Goal: Task Accomplishment & Management: Manage account settings

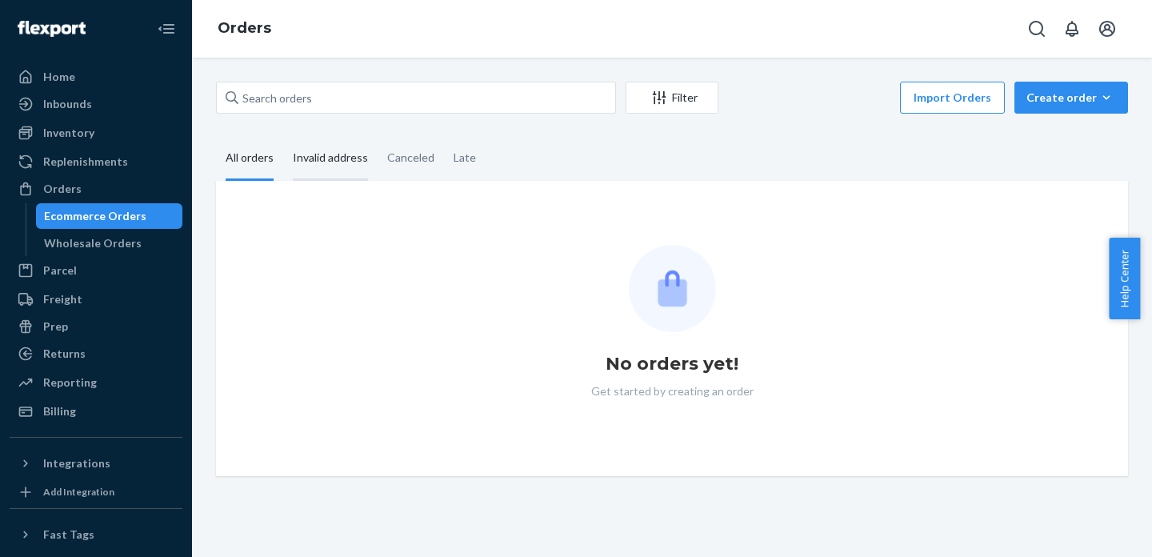
click at [317, 163] on div "Invalid address" at bounding box center [330, 159] width 75 height 44
click at [283, 137] on input "Invalid address" at bounding box center [283, 137] width 0 height 0
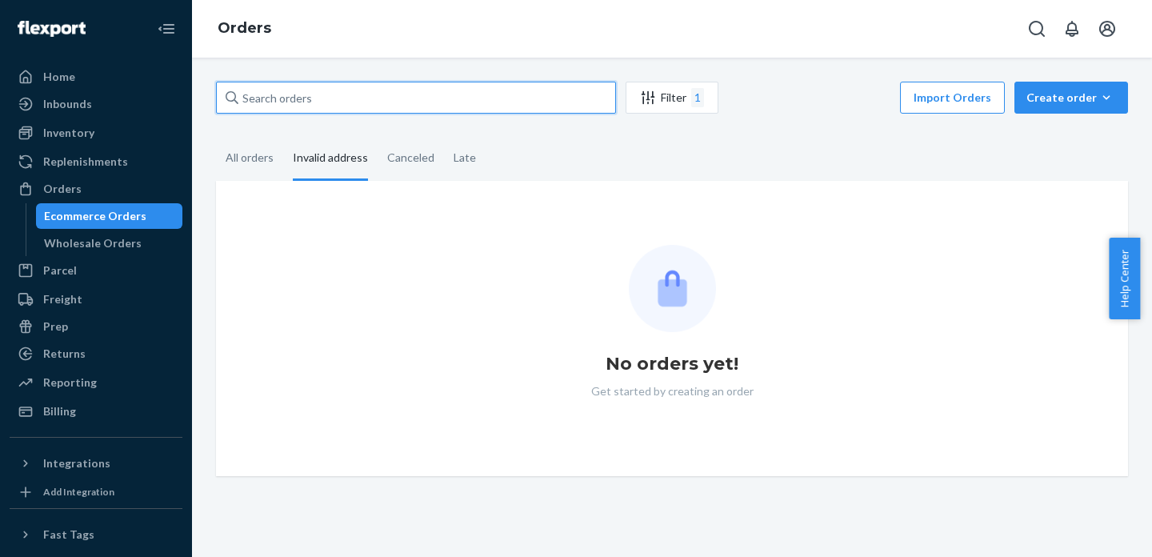
click at [363, 100] on input "text" at bounding box center [416, 98] width 400 height 32
click at [329, 95] on input "text" at bounding box center [416, 98] width 400 height 32
